Goal: Register for event/course

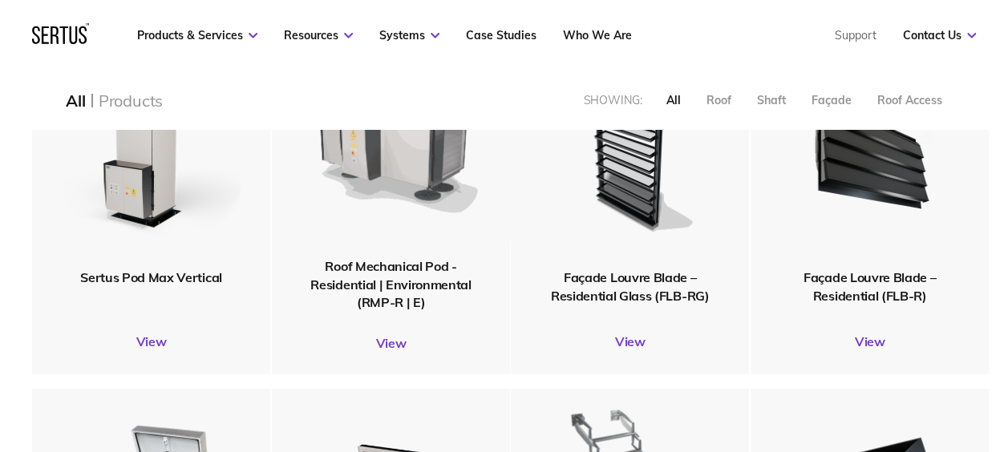
scroll to position [1444, 0]
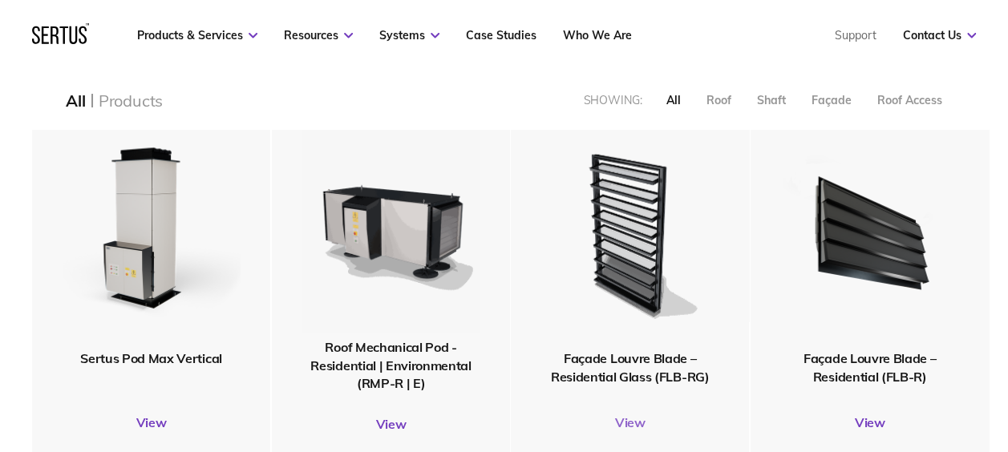
click at [638, 420] on link "View" at bounding box center [630, 422] width 238 height 16
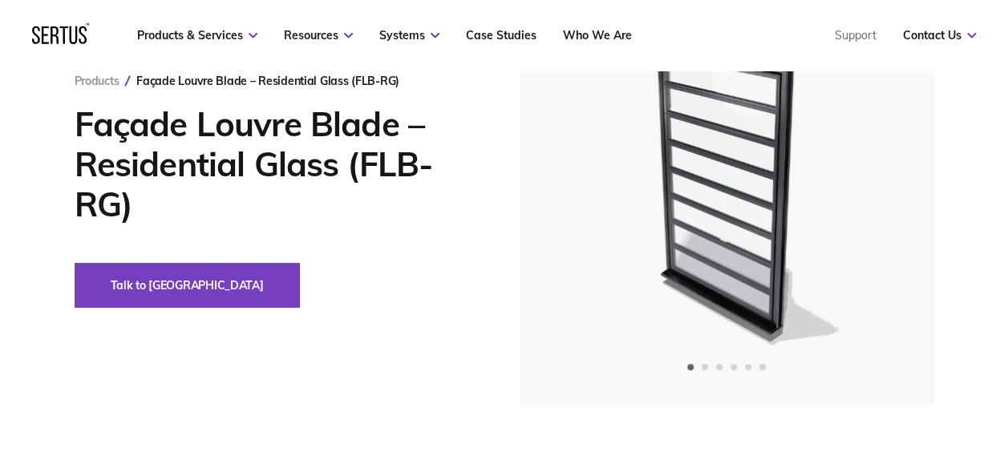
scroll to position [160, 0]
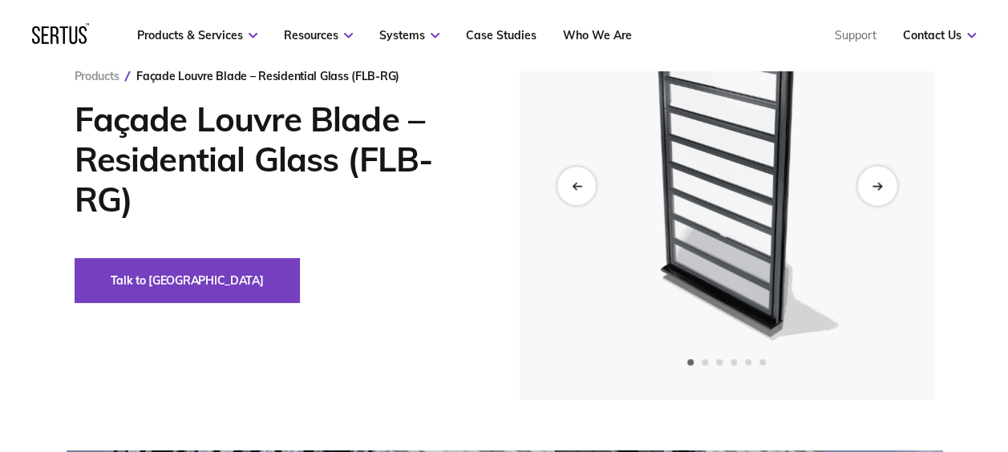
click at [880, 183] on icon "Next slide" at bounding box center [877, 185] width 10 height 9
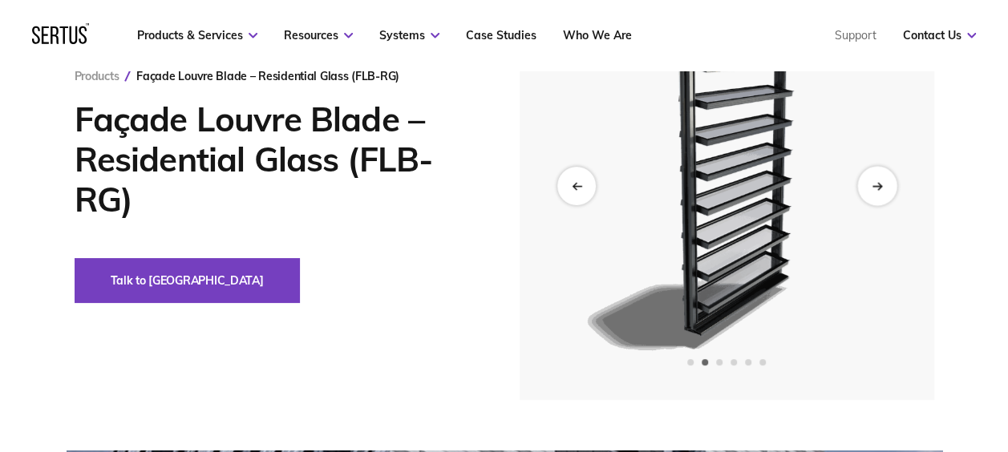
click at [881, 183] on icon "Next slide" at bounding box center [877, 185] width 10 height 9
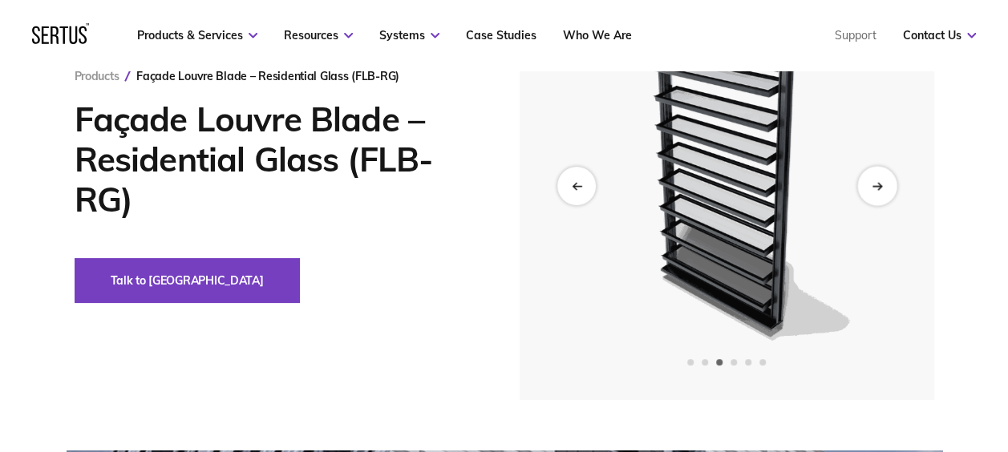
click at [881, 183] on icon "Next slide" at bounding box center [877, 185] width 10 height 9
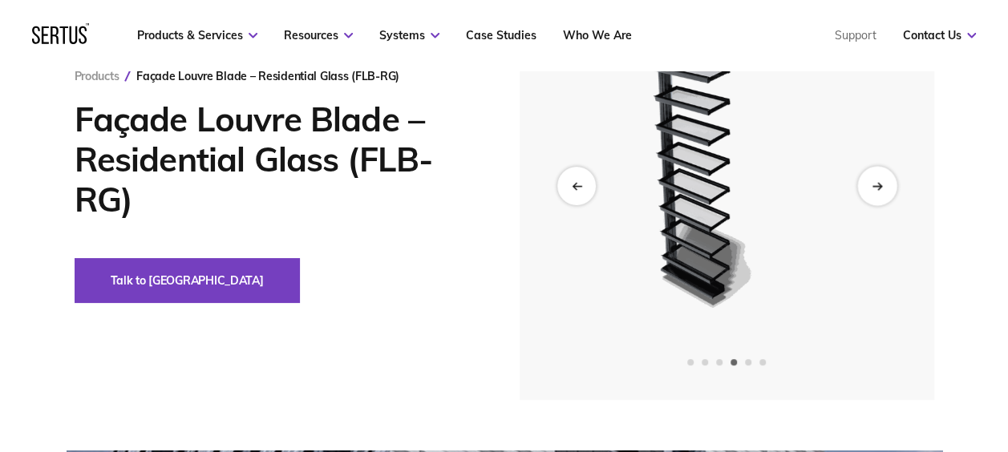
click at [879, 183] on icon "Next slide" at bounding box center [877, 185] width 10 height 9
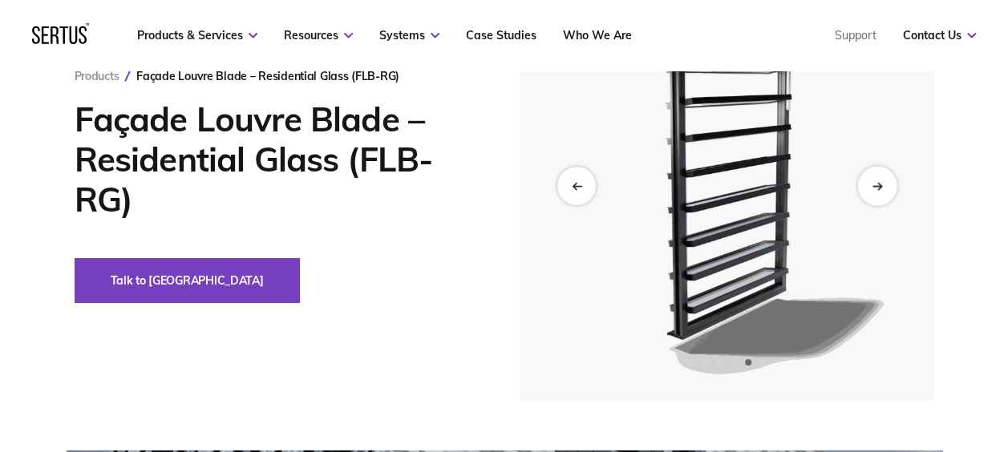
click at [879, 183] on icon "Next slide" at bounding box center [877, 185] width 10 height 9
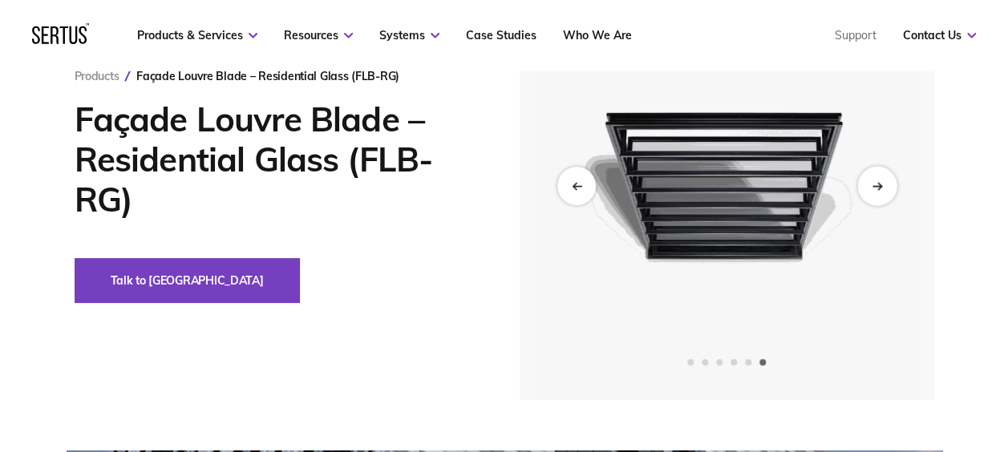
click at [879, 183] on icon "Next slide" at bounding box center [877, 185] width 10 height 9
click at [586, 188] on div "Previous slide" at bounding box center [576, 185] width 39 height 39
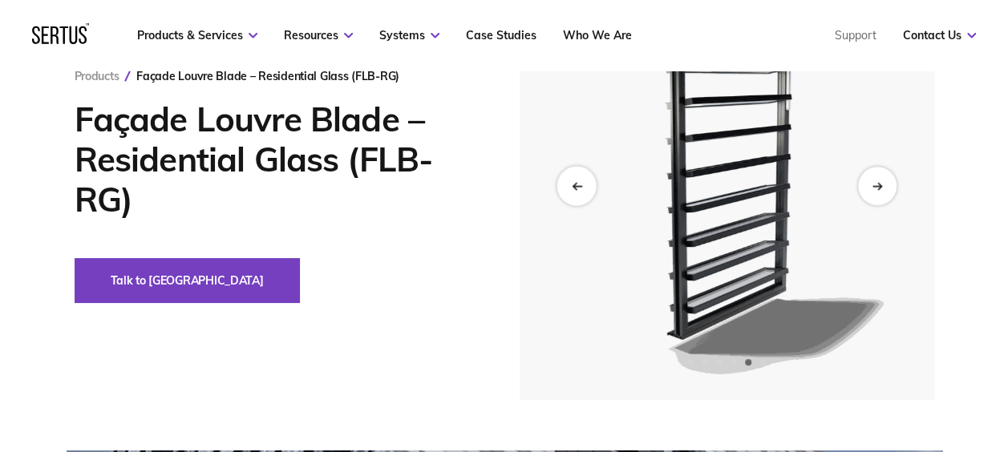
click at [587, 188] on div "Previous slide" at bounding box center [576, 185] width 39 height 39
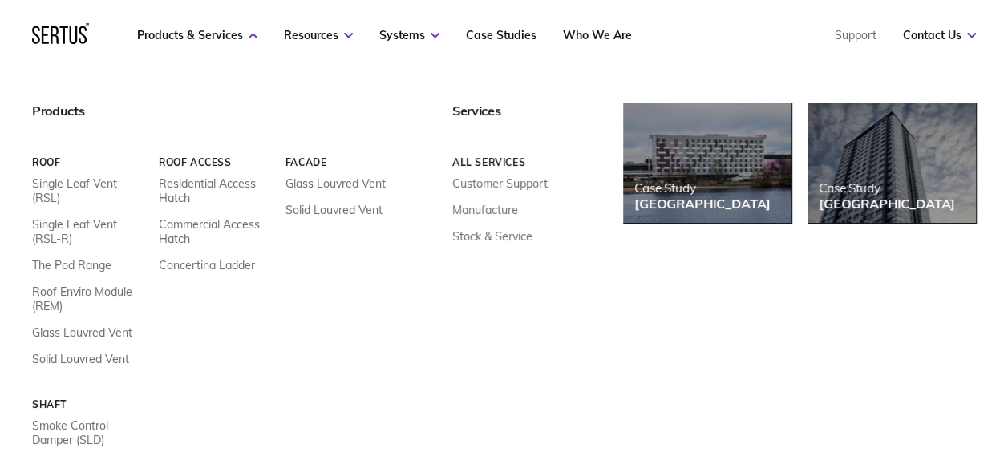
scroll to position [80, 0]
click at [499, 234] on link "Stock & Service" at bounding box center [492, 236] width 80 height 14
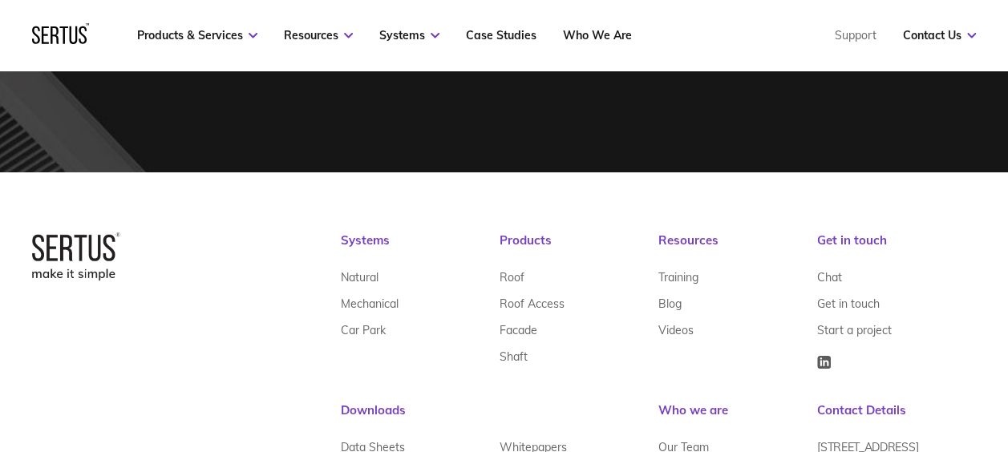
scroll to position [1901, 0]
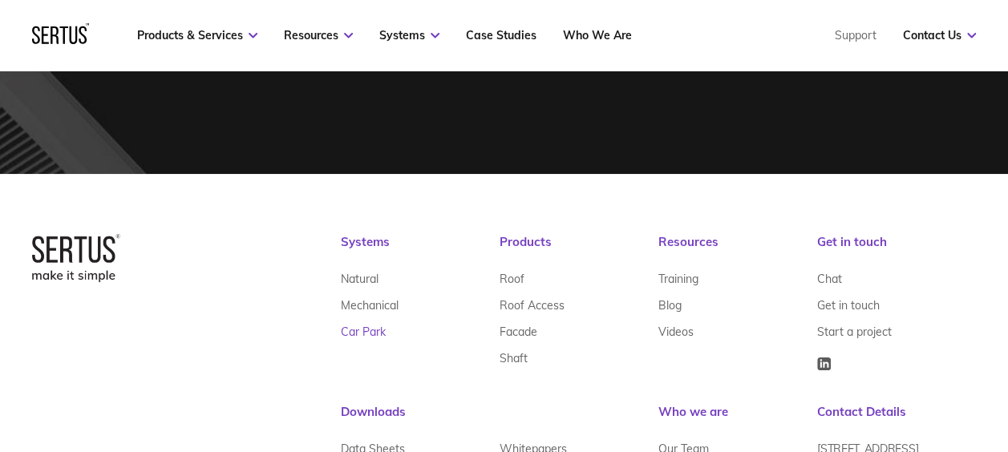
click at [367, 332] on link "Car Park" at bounding box center [363, 332] width 45 height 26
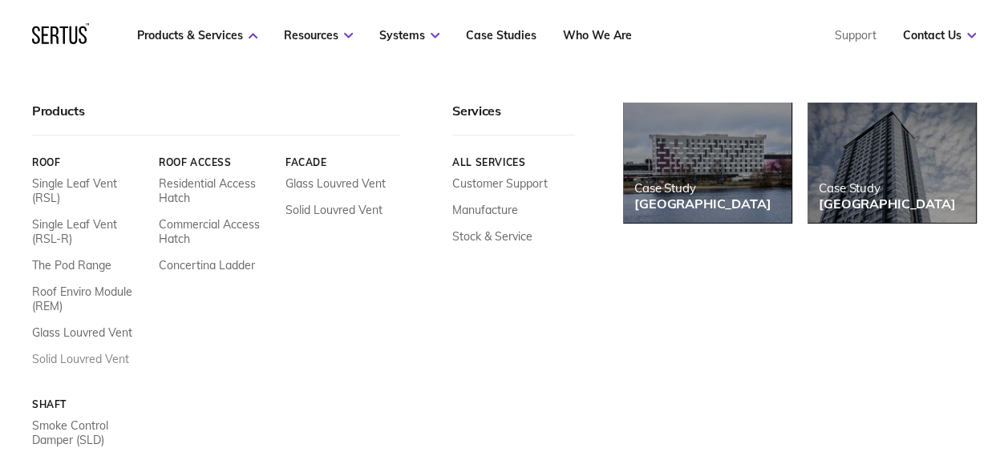
scroll to position [321, 0]
click at [484, 231] on link "Stock & Service" at bounding box center [492, 236] width 80 height 14
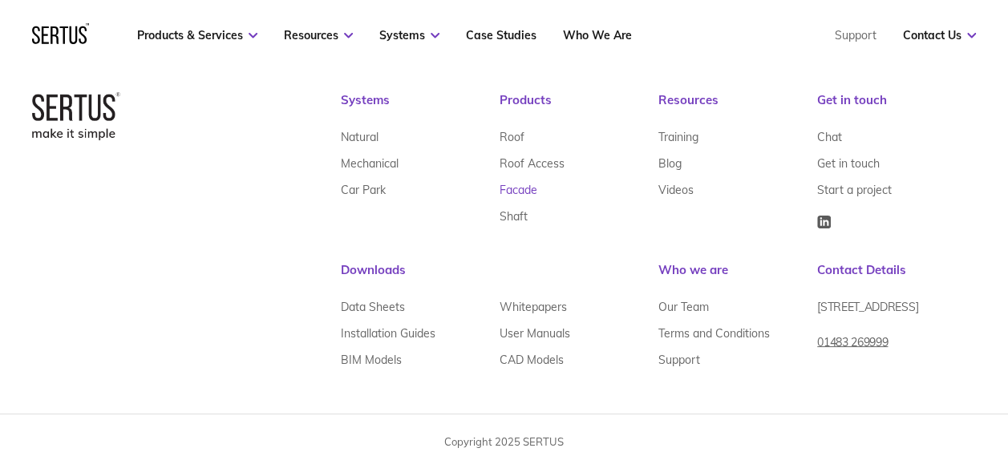
scroll to position [2062, 0]
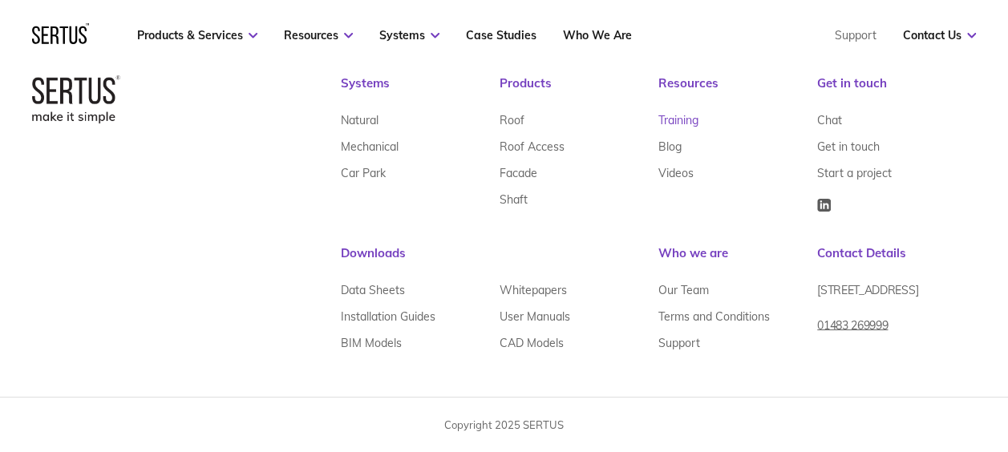
click at [678, 115] on link "Training" at bounding box center [678, 120] width 40 height 26
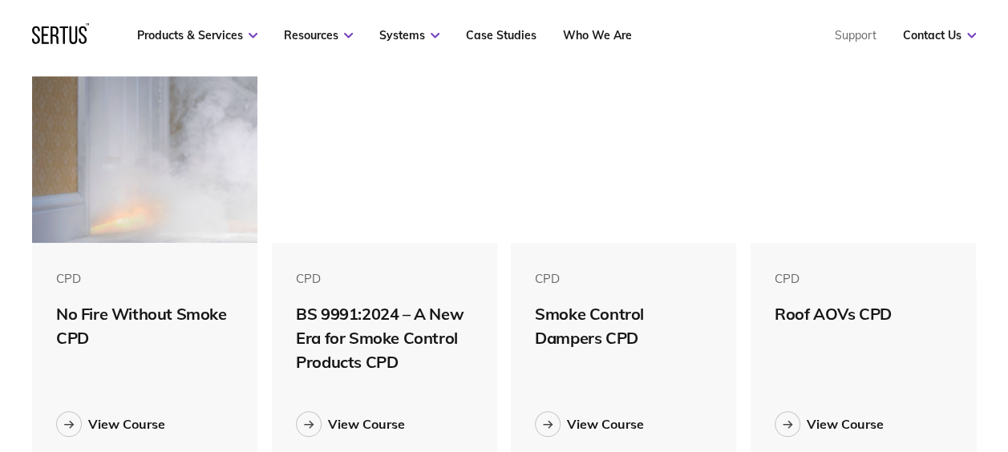
scroll to position [481, 0]
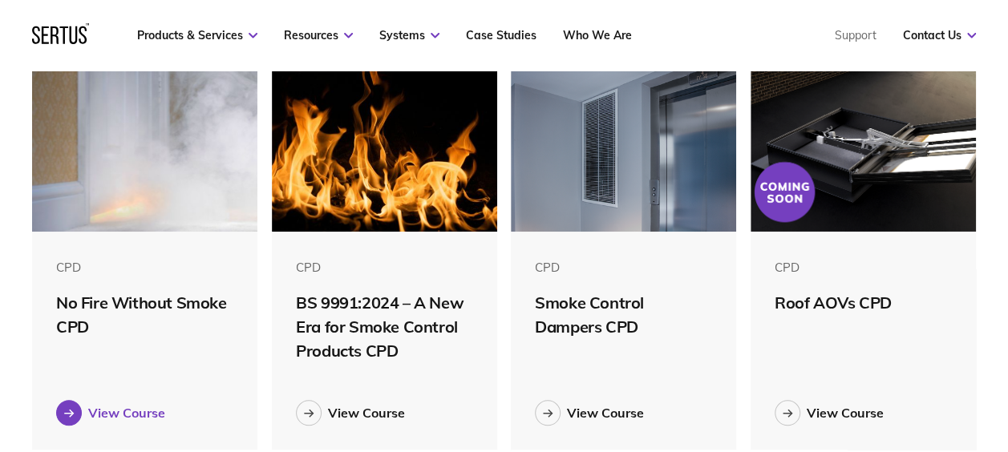
click at [120, 415] on div "View Course" at bounding box center [126, 413] width 77 height 16
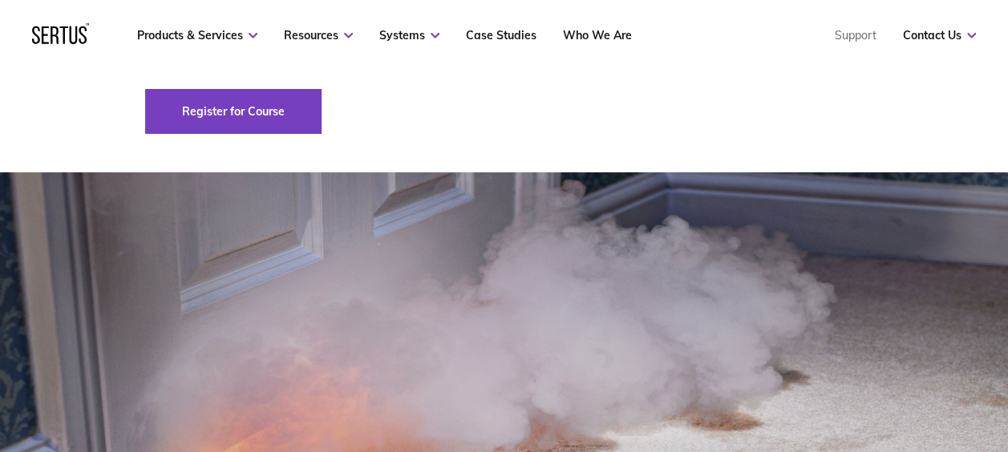
scroll to position [241, 0]
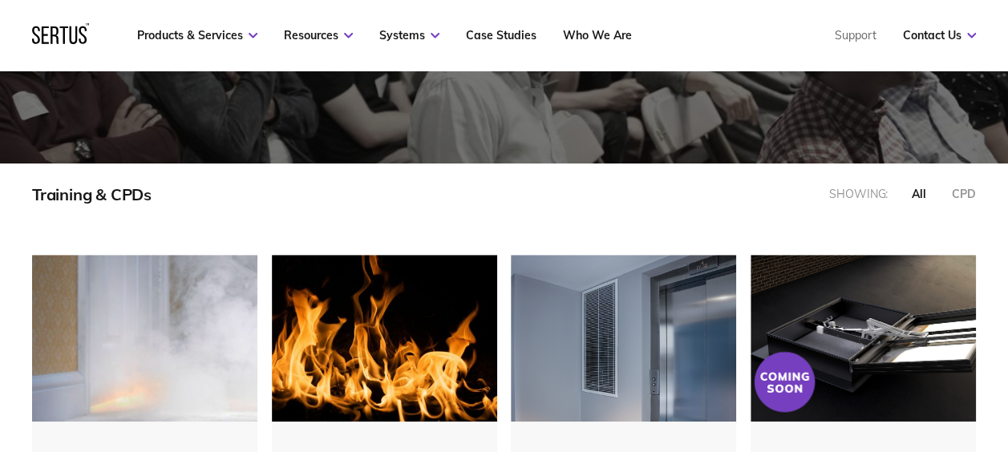
scroll to position [268, 0]
